Goal: Communication & Community: Participate in discussion

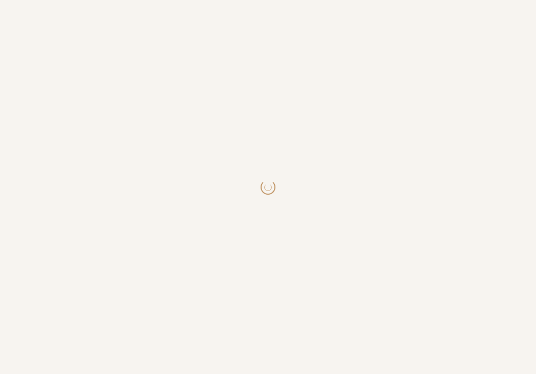
click at [192, 184] on html at bounding box center [268, 187] width 536 height 374
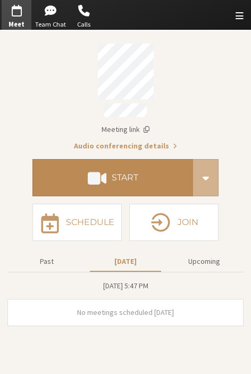
click at [132, 178] on h4 "Start" at bounding box center [125, 177] width 27 height 9
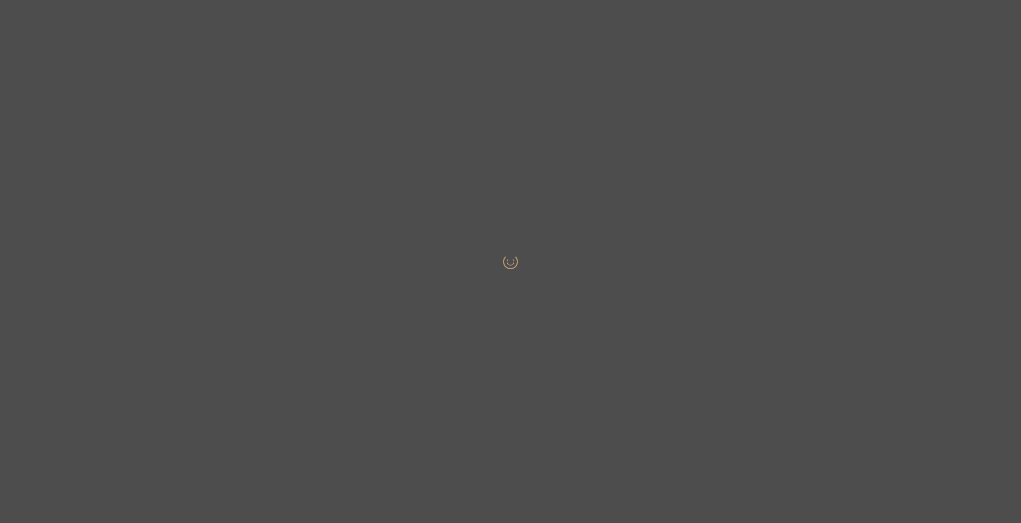
click at [524, 228] on body at bounding box center [510, 261] width 1021 height 523
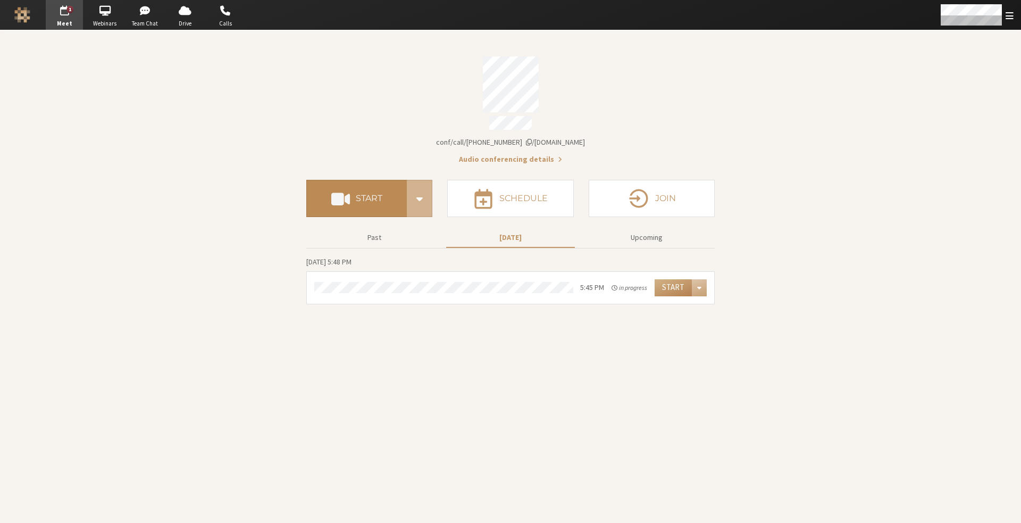
click at [356, 198] on h4 "Start" at bounding box center [369, 198] width 27 height 9
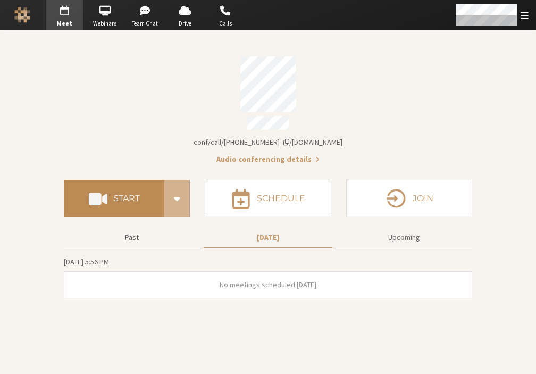
click at [130, 187] on button "Start" at bounding box center [114, 198] width 100 height 37
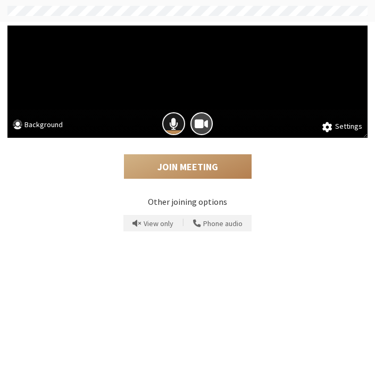
click at [169, 121] on span "Mic is on" at bounding box center [173, 123] width 9 height 14
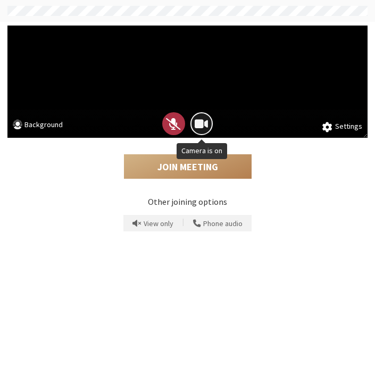
click at [192, 121] on button "Camera is on" at bounding box center [201, 123] width 23 height 23
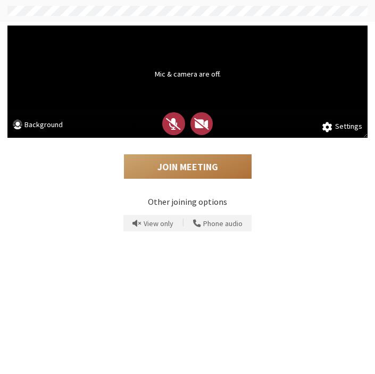
click at [185, 160] on button "Join Meeting" at bounding box center [188, 166] width 128 height 24
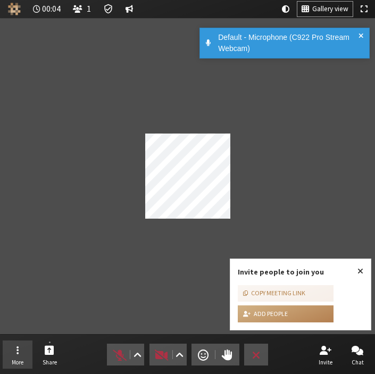
click at [18, 343] on button "More" at bounding box center [18, 354] width 30 height 29
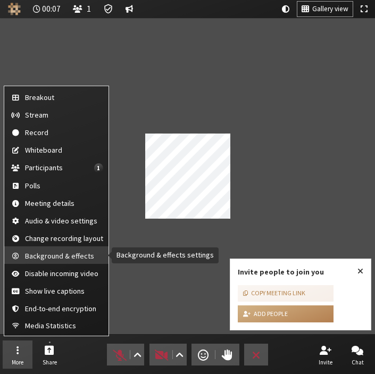
click at [51, 252] on span "Background & effects" at bounding box center [64, 256] width 78 height 8
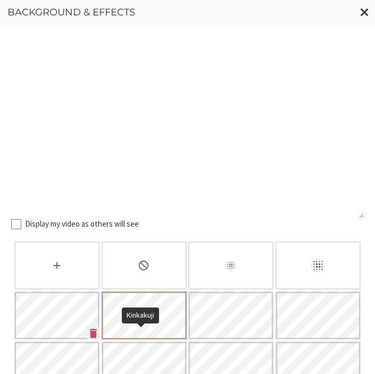
scroll to position [53, 0]
